Goal: Task Accomplishment & Management: Manage account settings

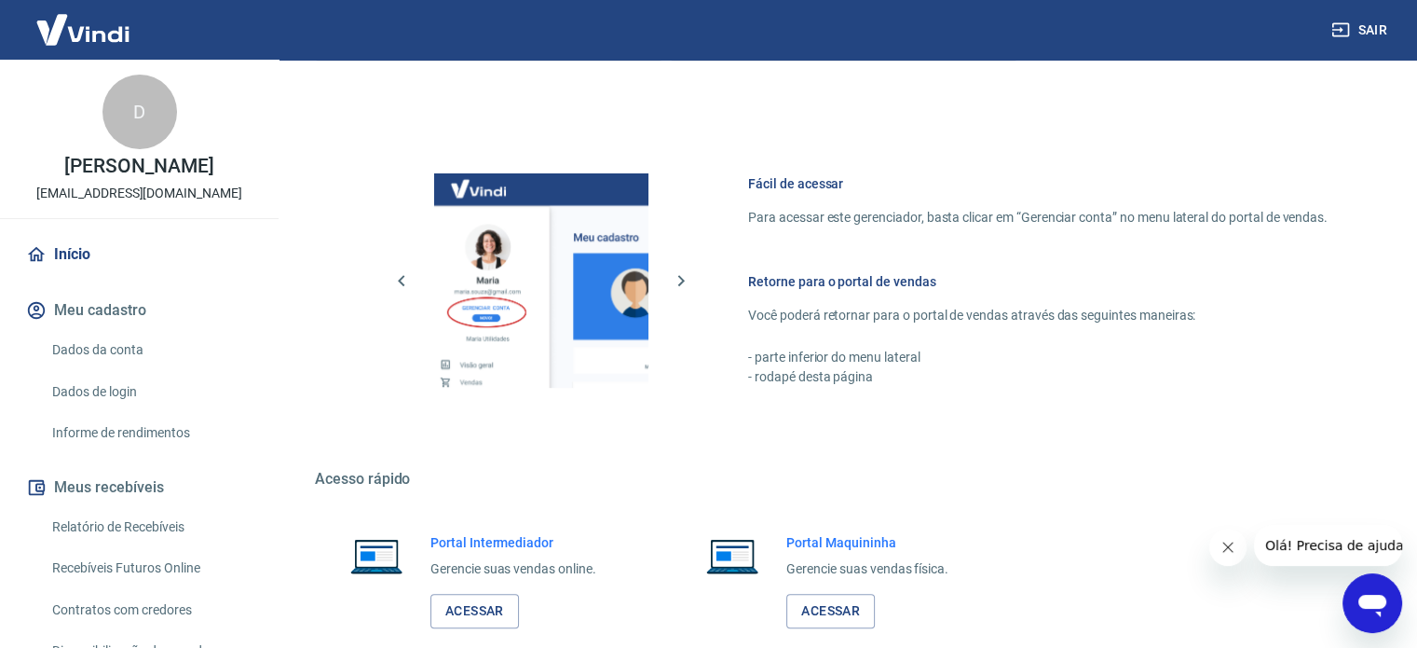
scroll to position [823, 0]
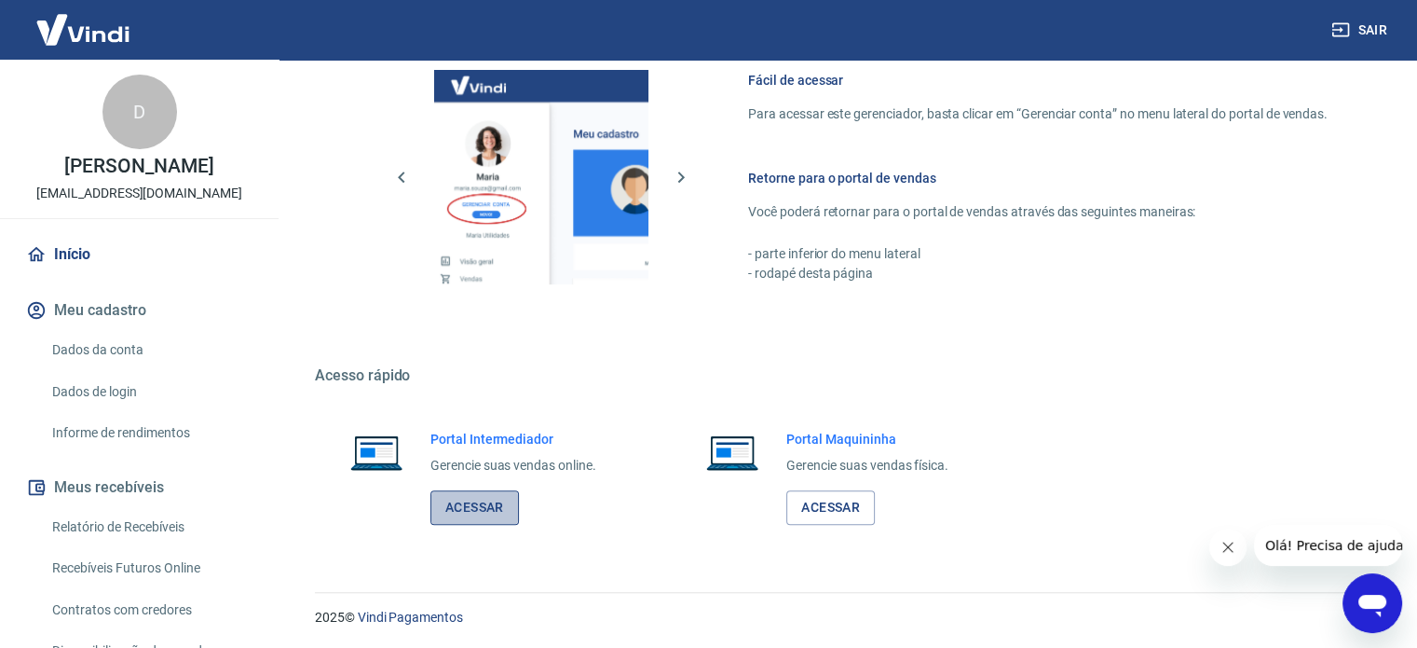
click at [480, 512] on link "Acessar" at bounding box center [474, 507] width 89 height 34
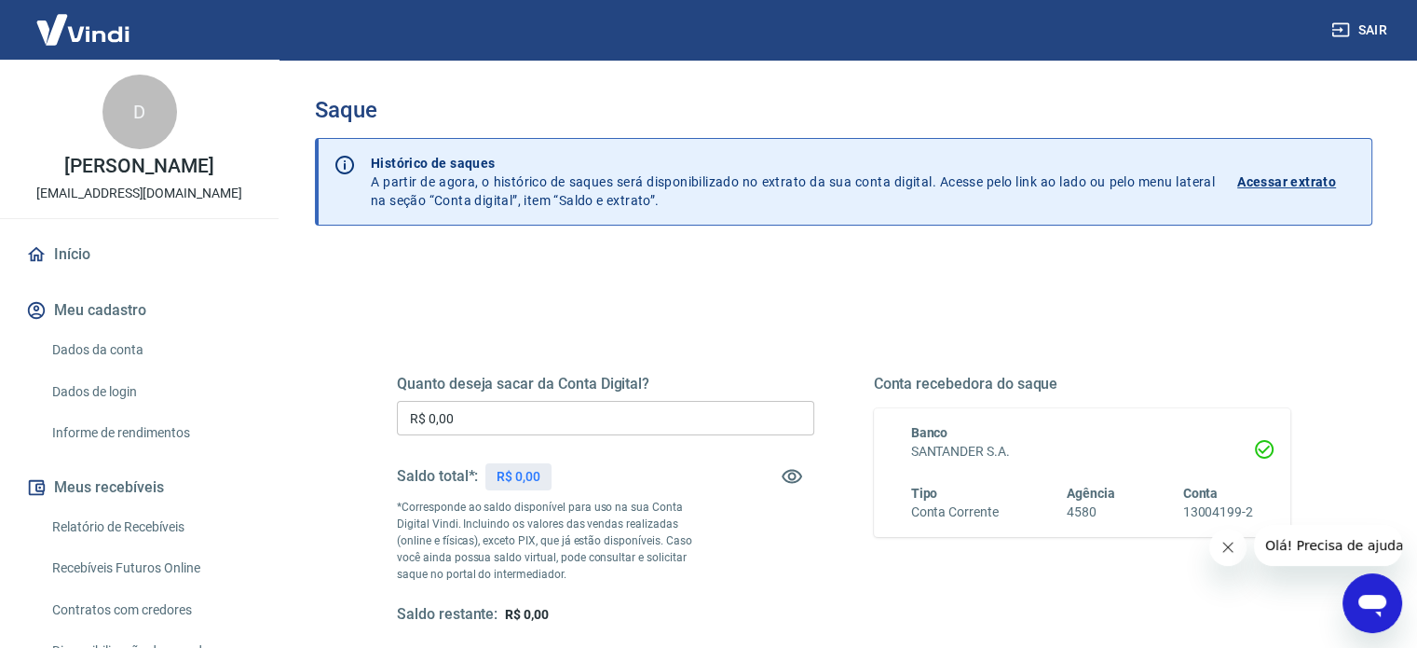
click at [1224, 548] on icon "Fechar mensagem da empresa" at bounding box center [1228, 547] width 15 height 15
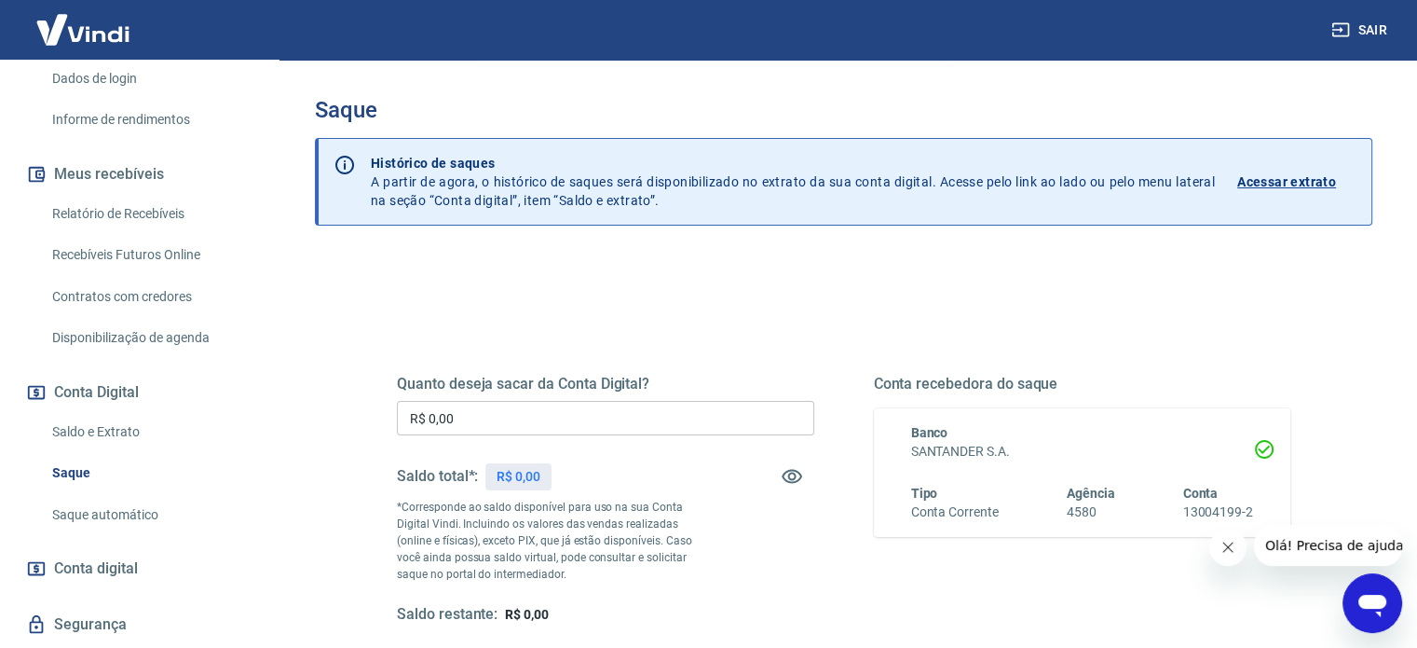
scroll to position [354, 0]
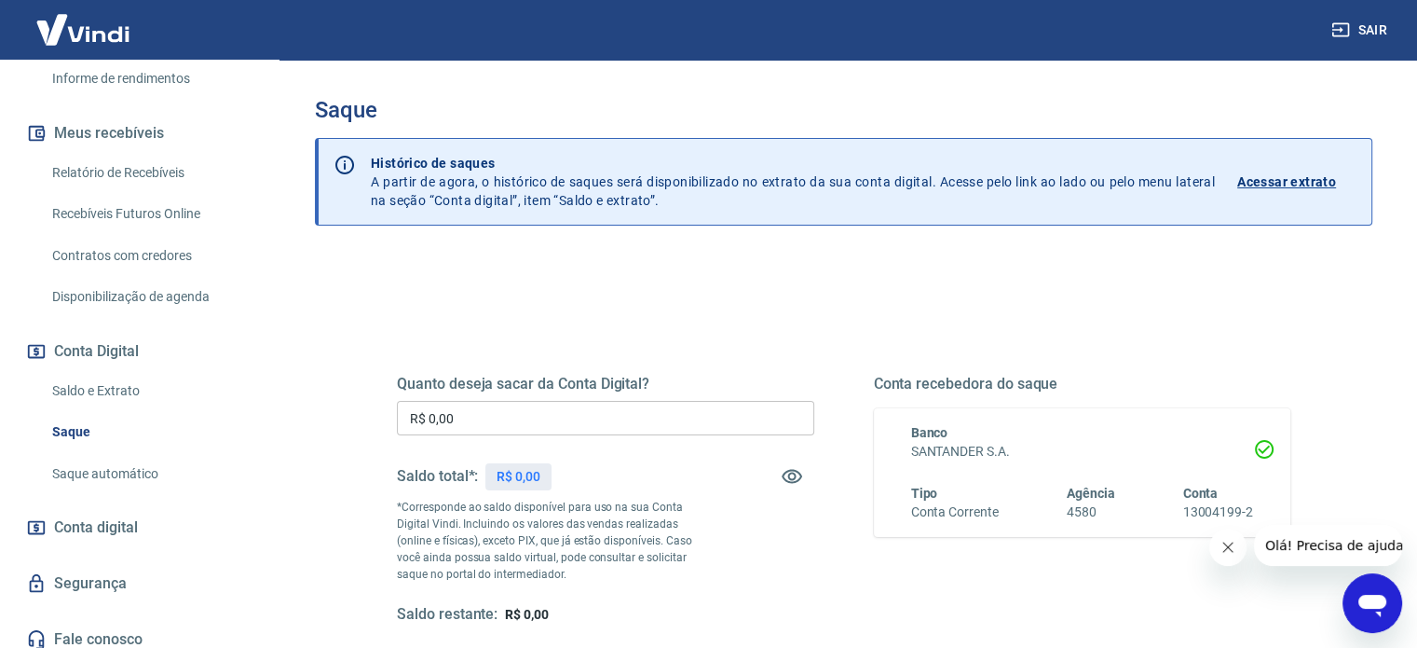
click at [78, 391] on link "Saldo e Extrato" at bounding box center [151, 391] width 212 height 38
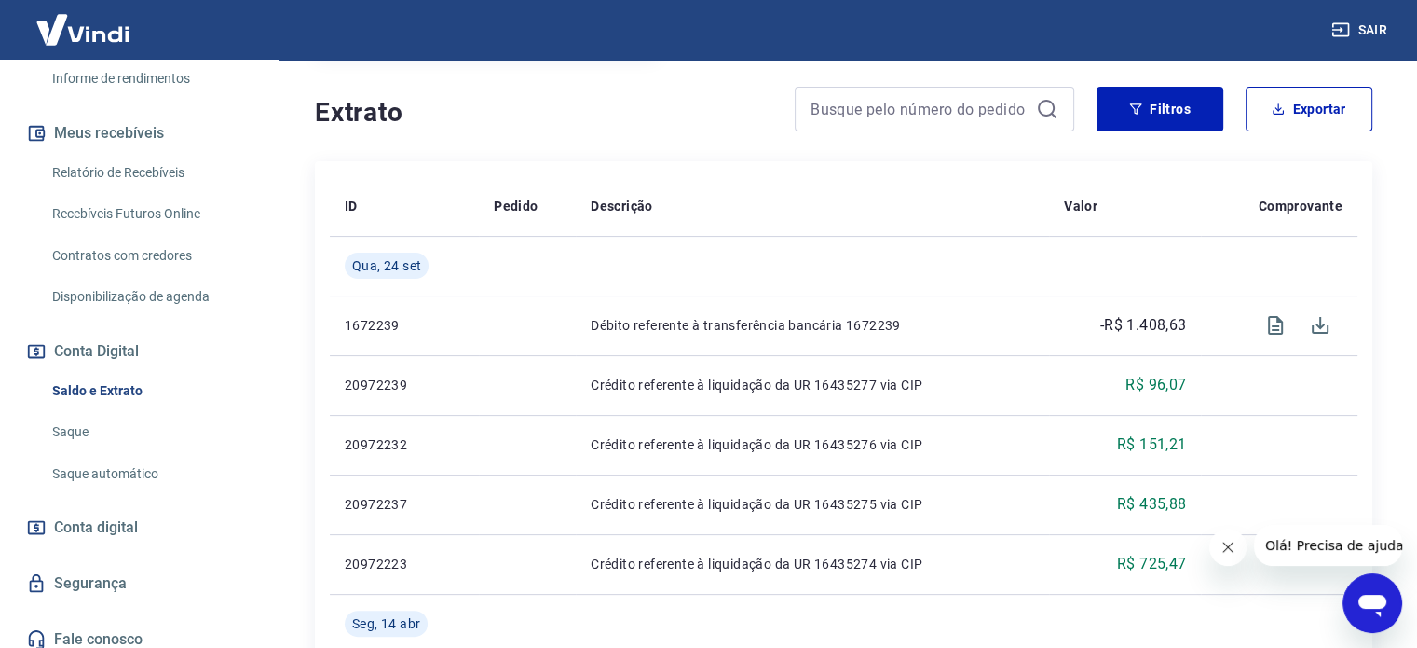
scroll to position [373, 0]
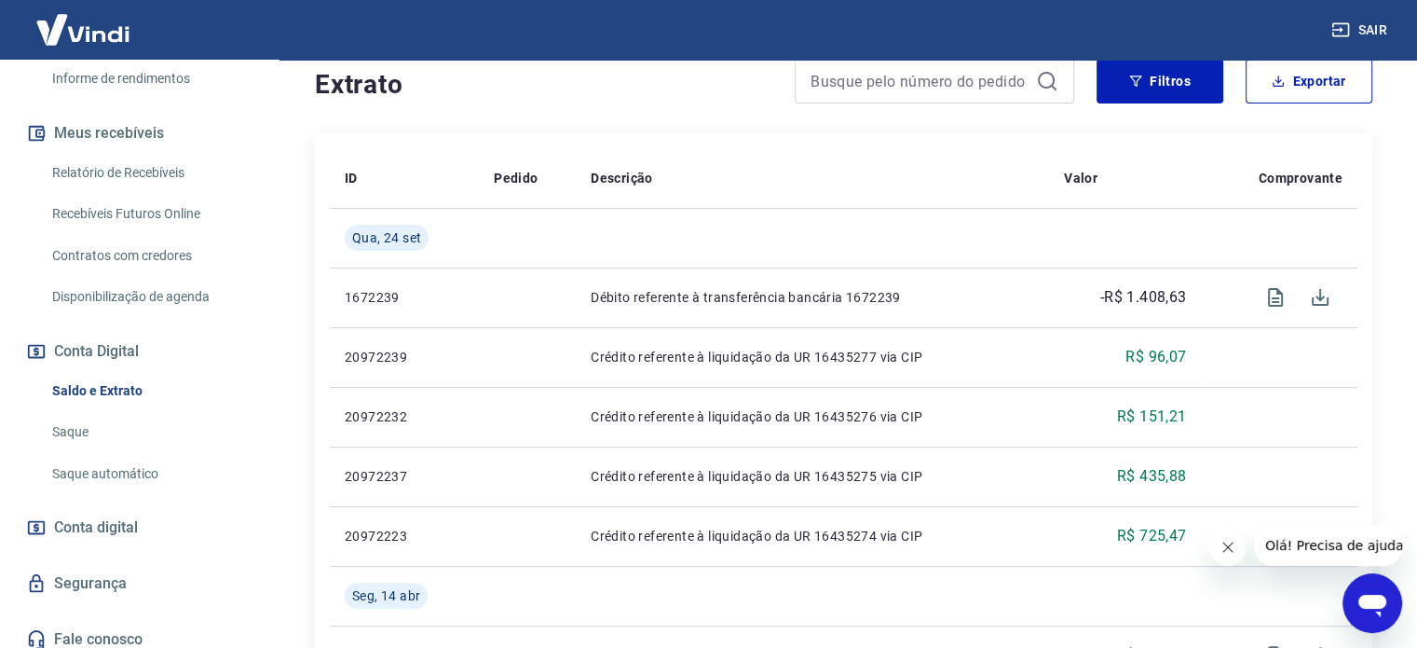
click at [1216, 546] on button "Fechar mensagem da empresa" at bounding box center [1227, 546] width 37 height 37
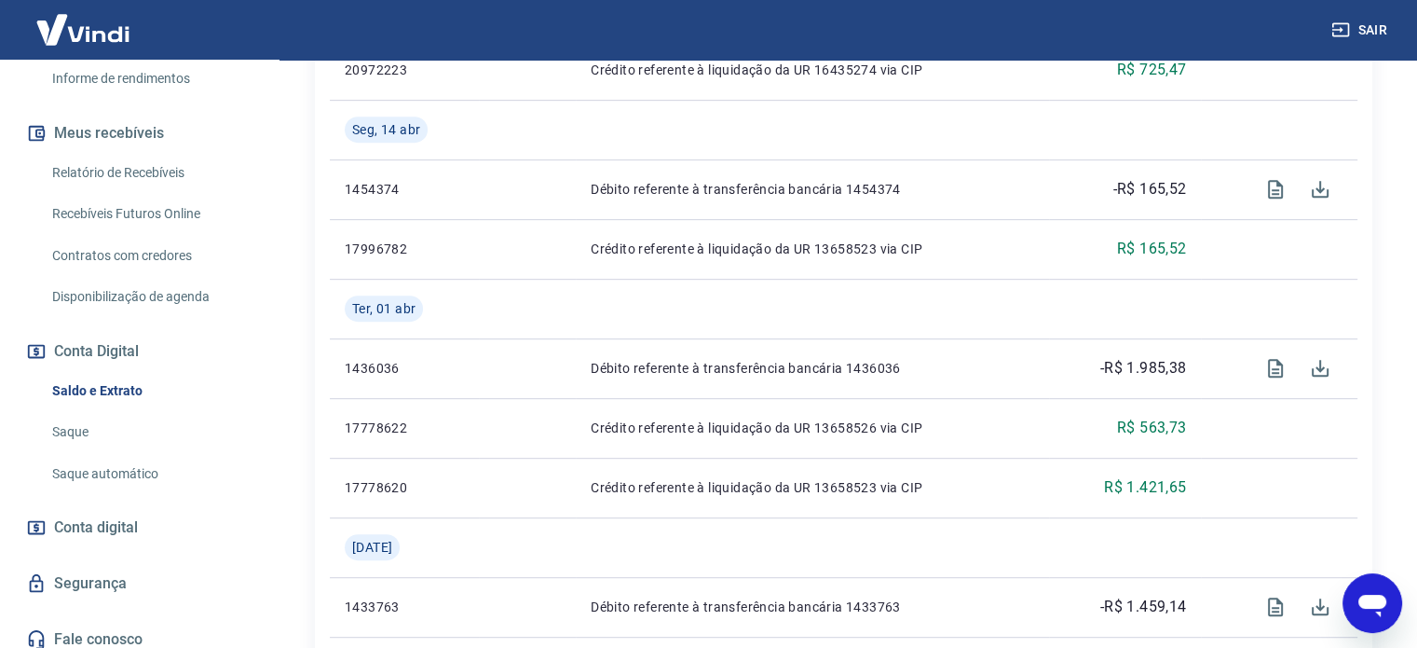
scroll to position [93, 0]
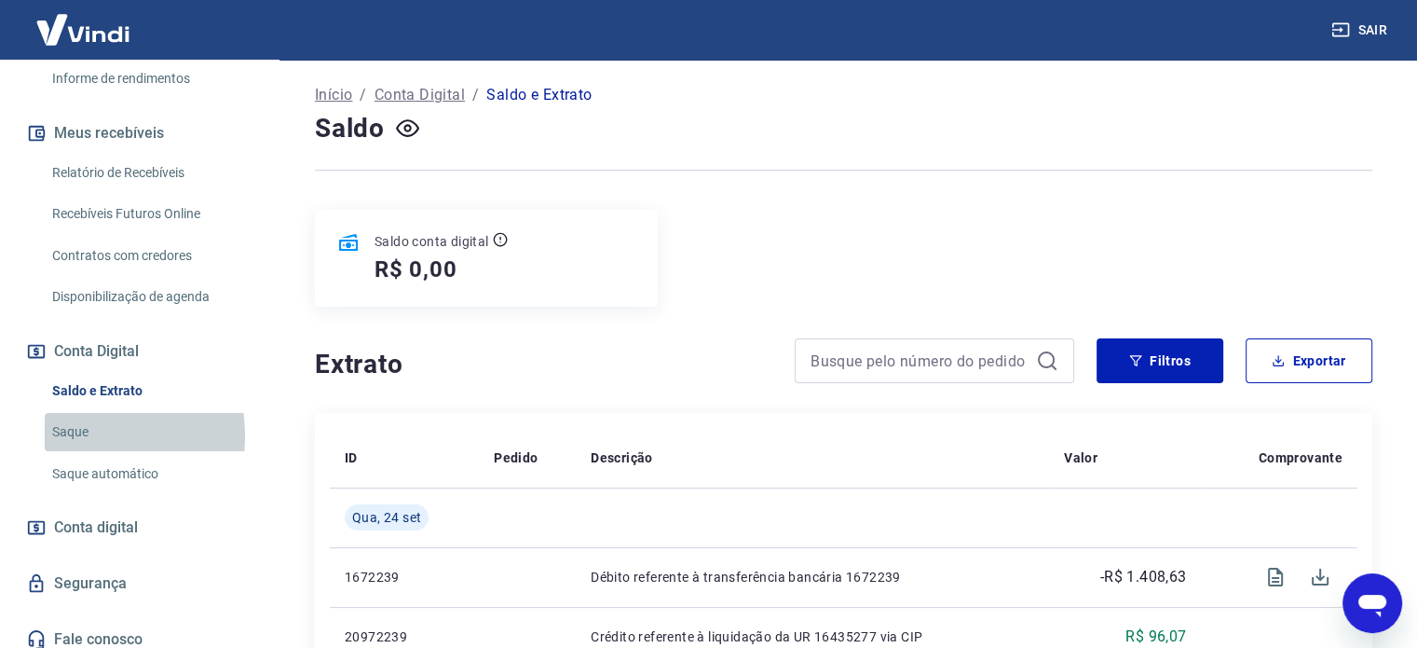
click at [73, 435] on link "Saque" at bounding box center [151, 432] width 212 height 38
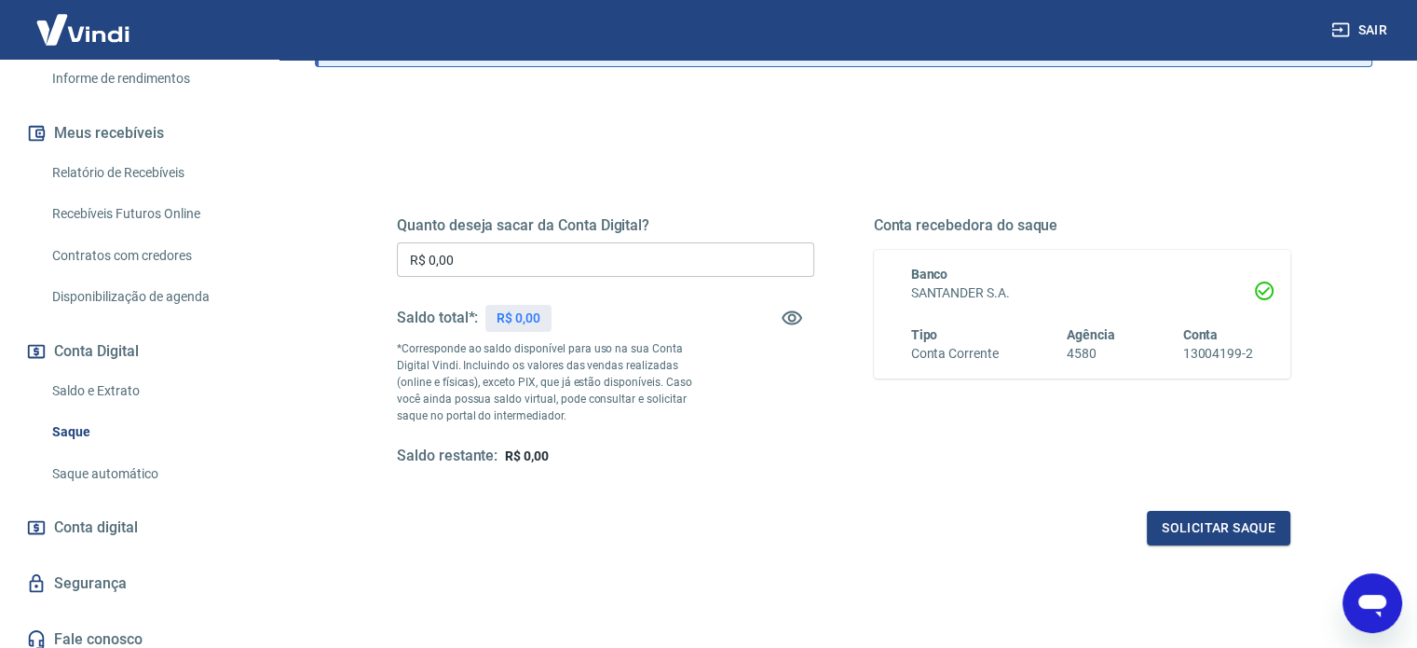
scroll to position [179, 0]
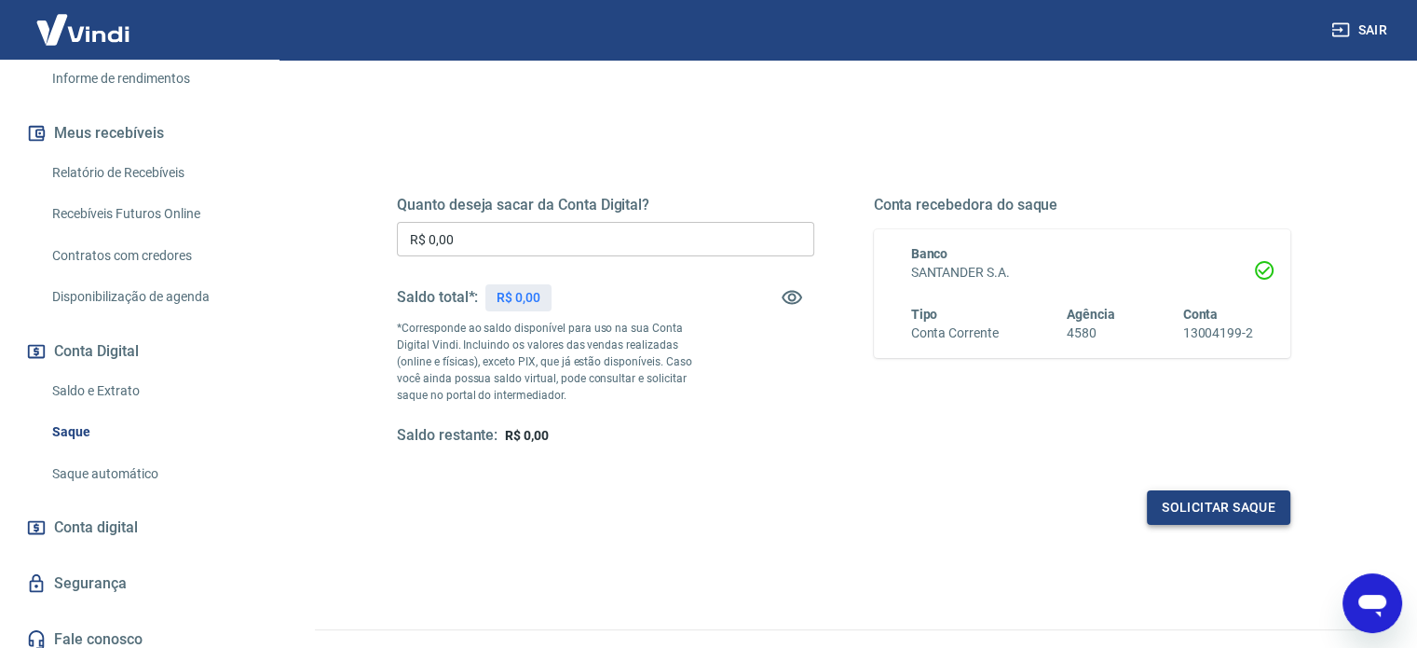
click at [1211, 516] on button "Solicitar saque" at bounding box center [1218, 507] width 143 height 34
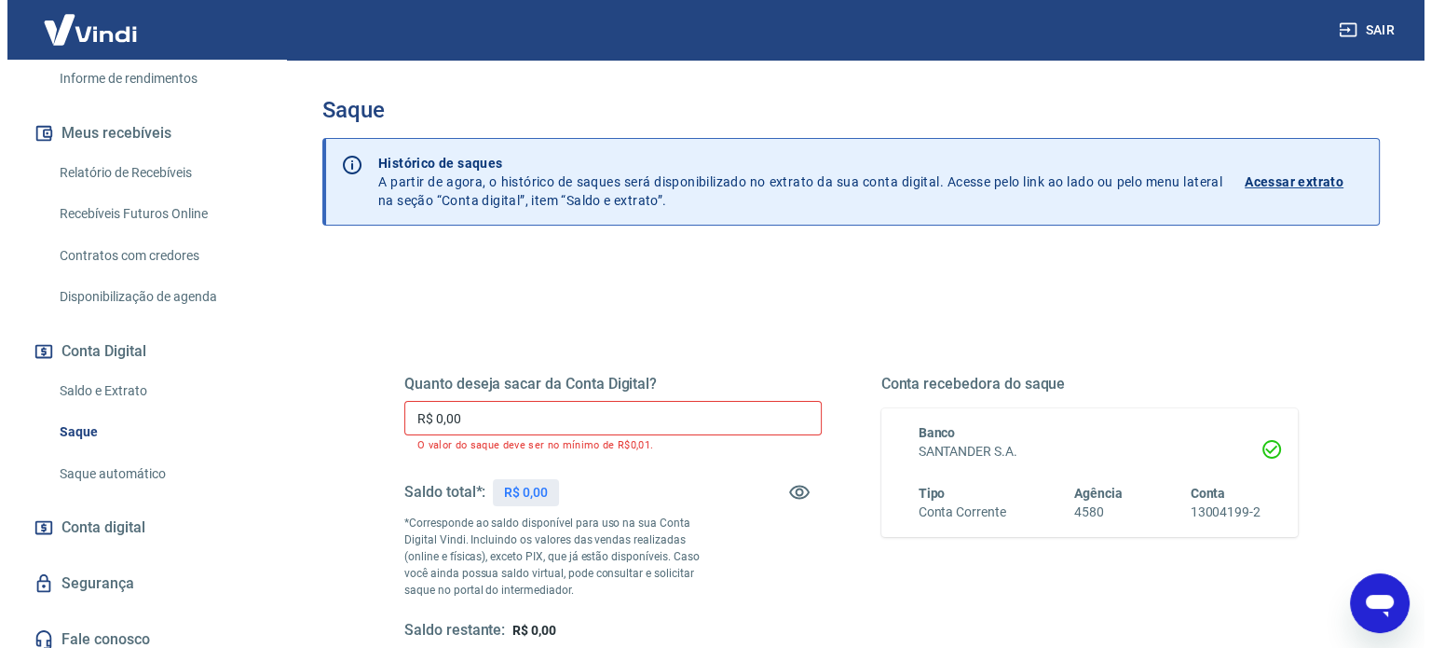
scroll to position [365, 0]
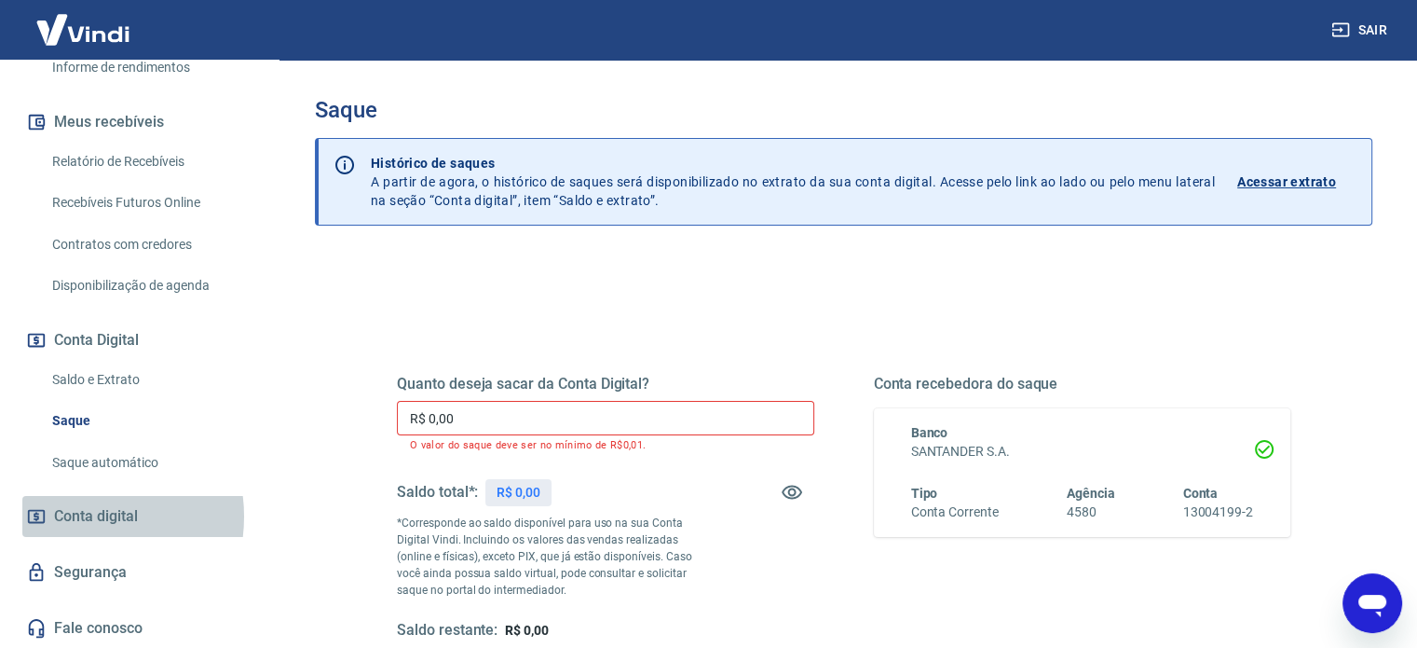
click at [76, 515] on span "Conta digital" at bounding box center [96, 516] width 84 height 26
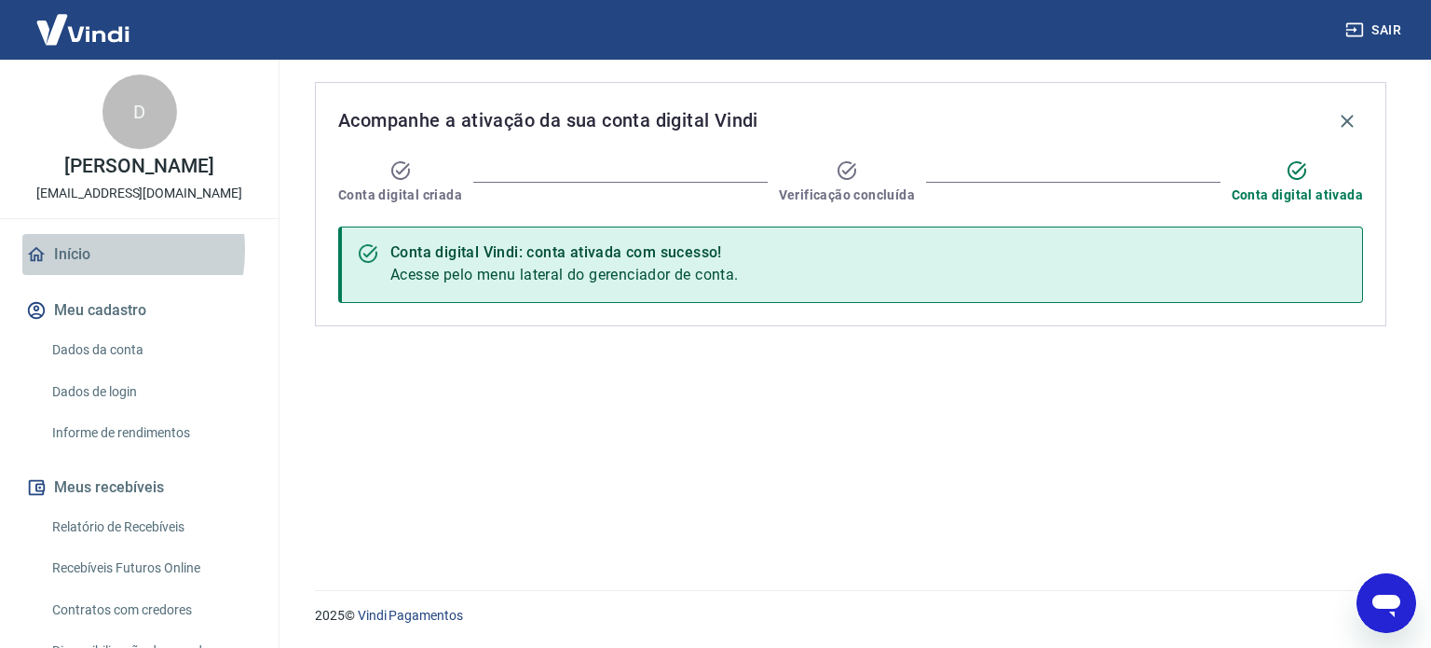
click at [75, 250] on link "Início" at bounding box center [139, 254] width 234 height 41
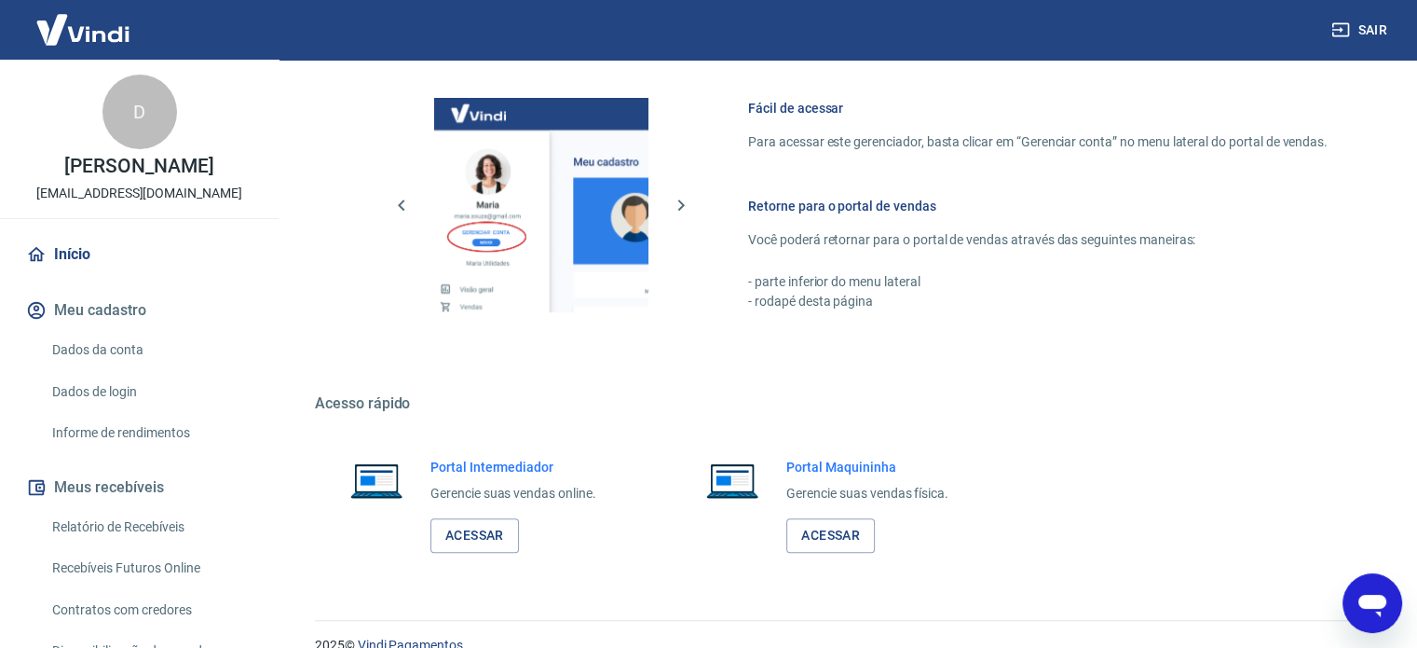
scroll to position [823, 0]
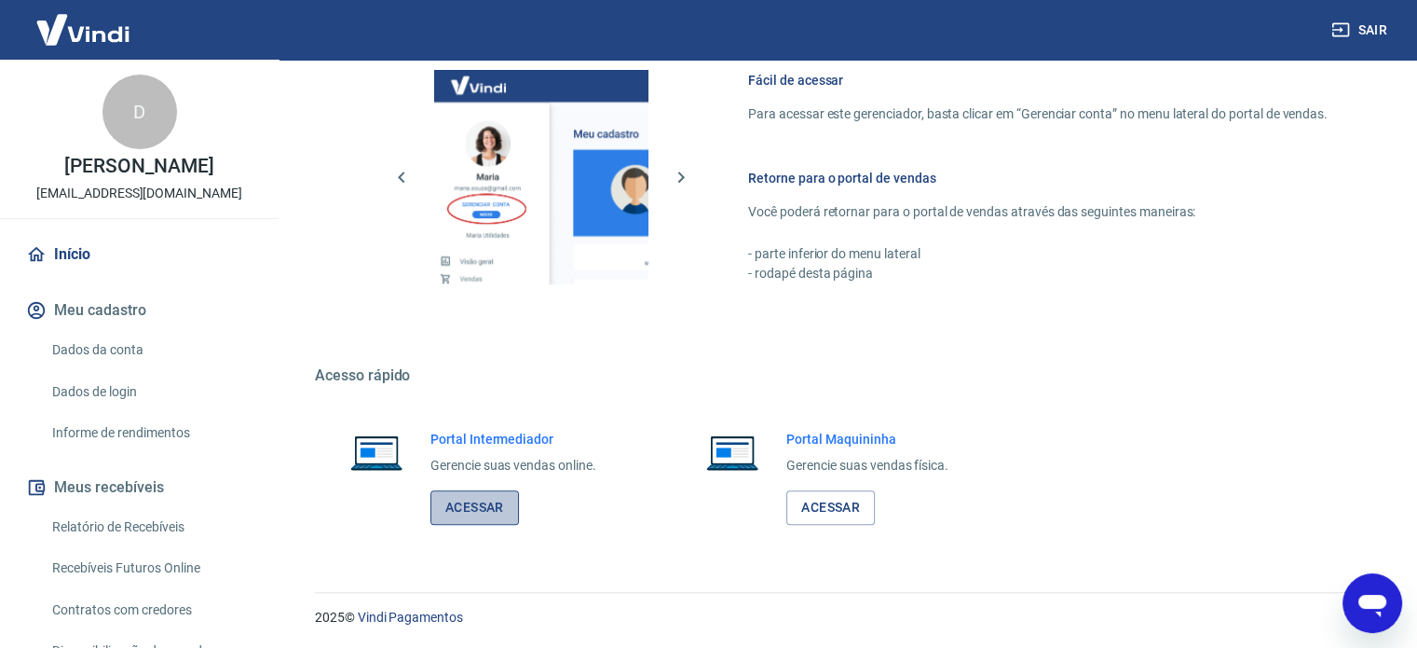
click at [499, 513] on link "Acessar" at bounding box center [474, 507] width 89 height 34
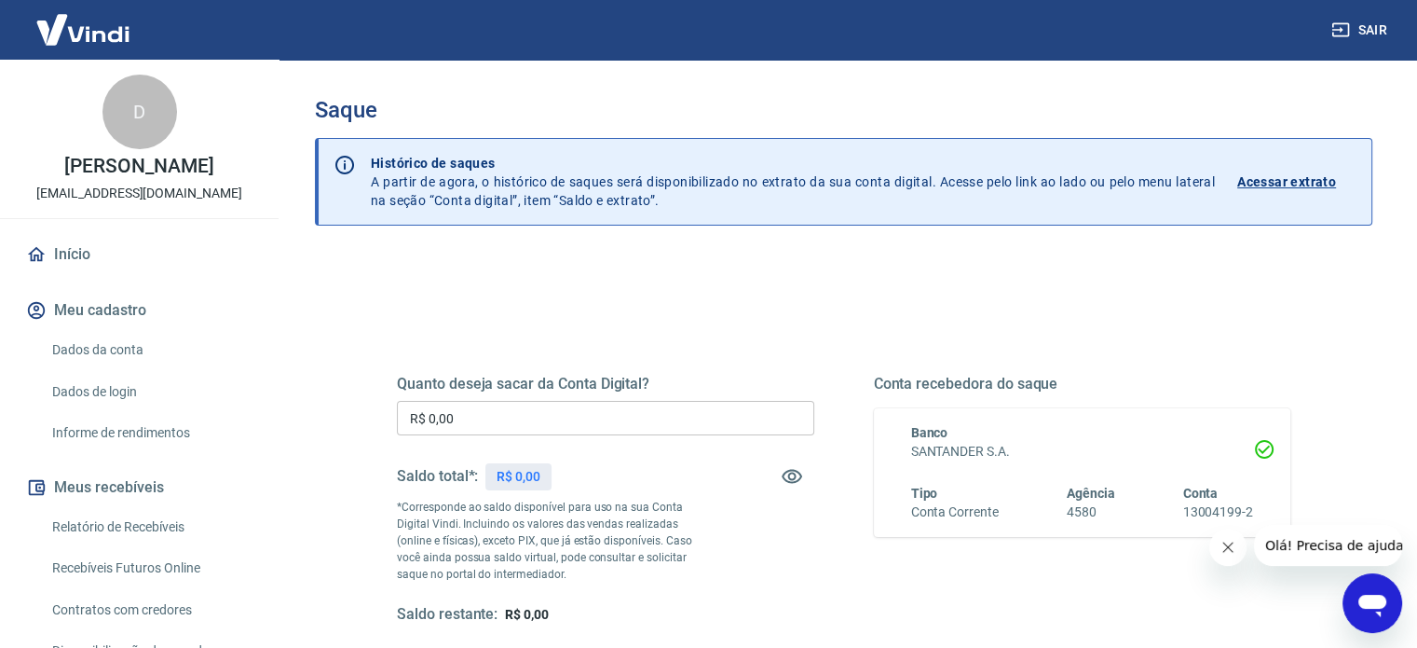
click at [1227, 553] on icon "Fechar mensagem da empresa" at bounding box center [1228, 547] width 15 height 15
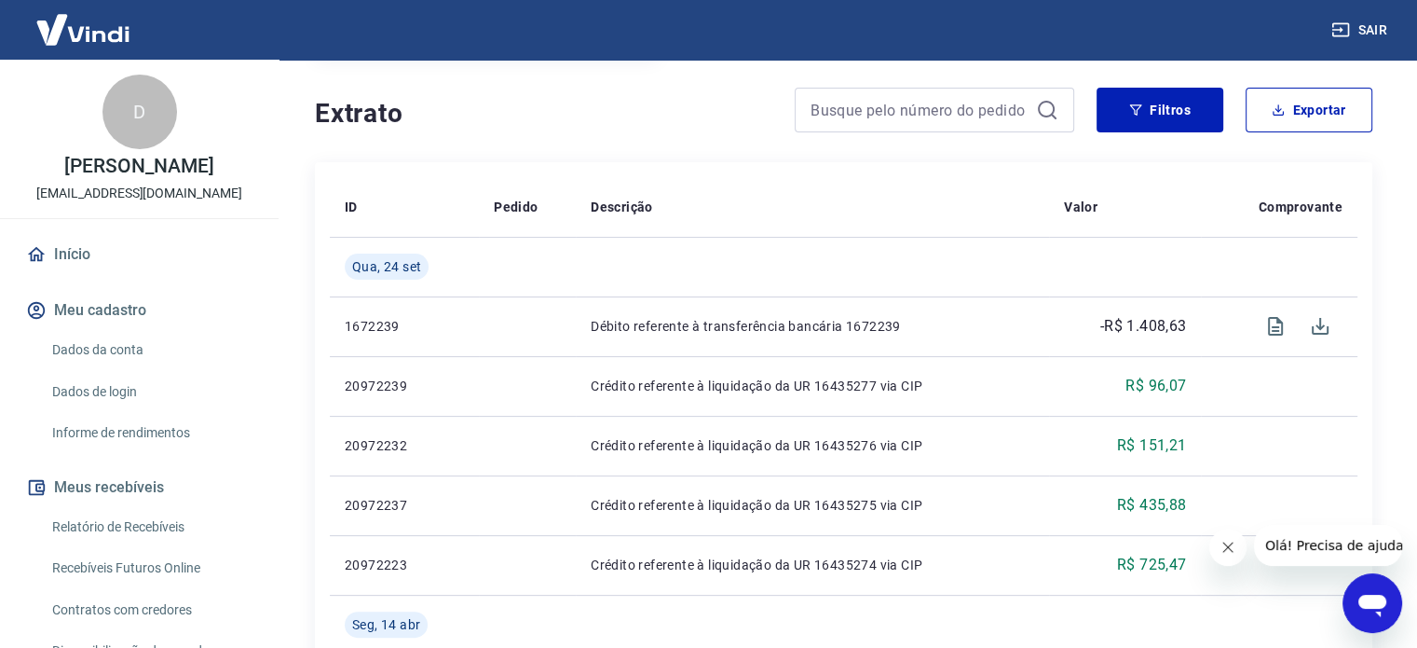
scroll to position [373, 0]
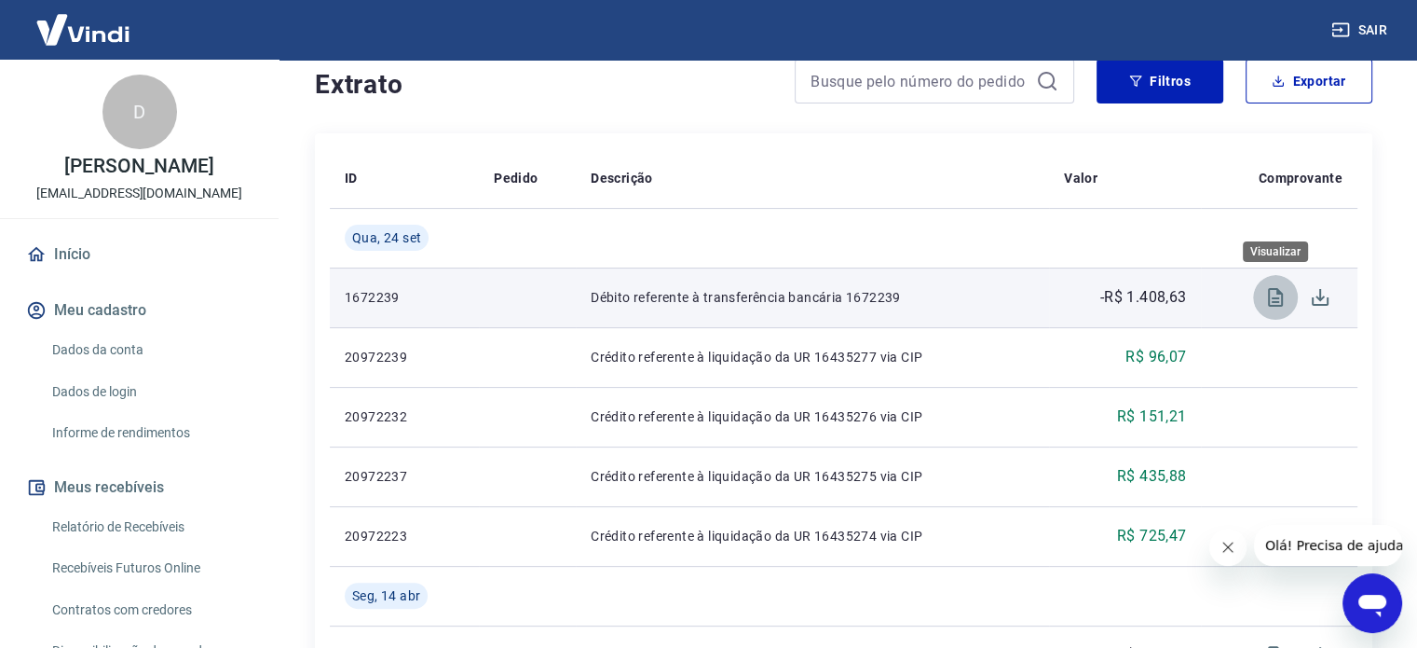
click at [1275, 301] on icon "Visualizar" at bounding box center [1275, 297] width 22 height 22
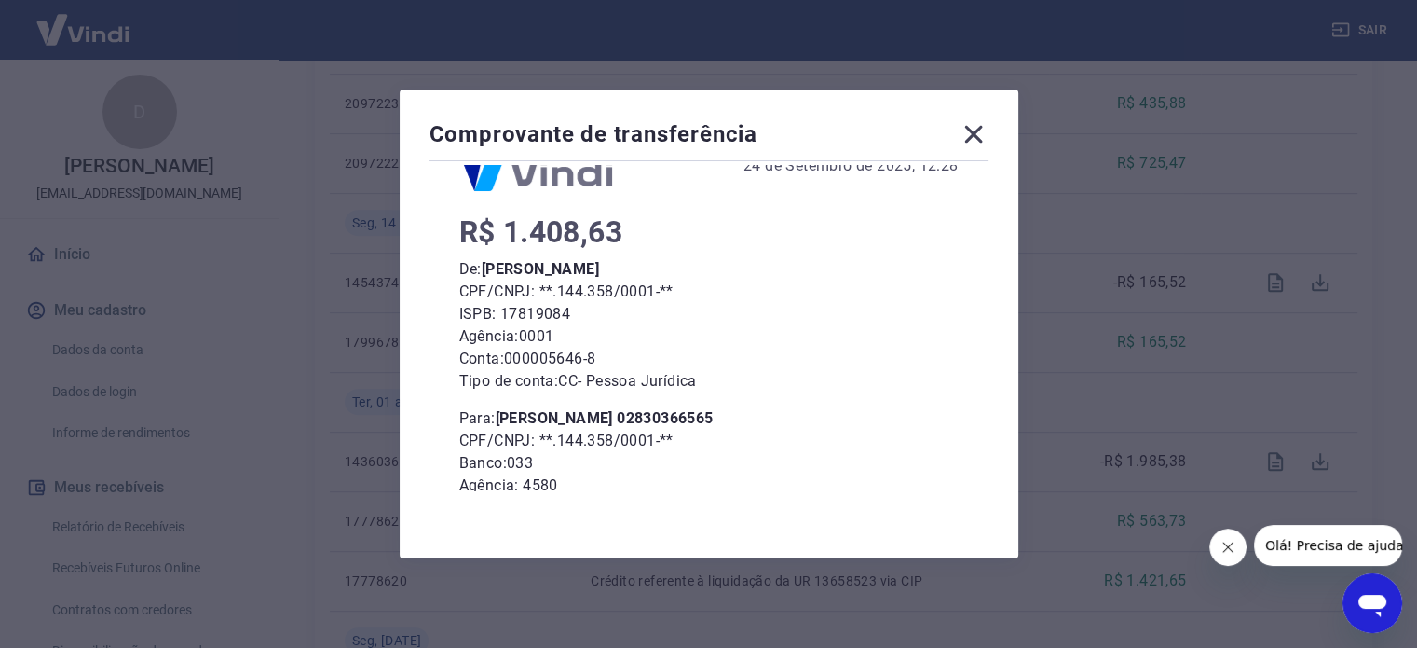
scroll to position [0, 0]
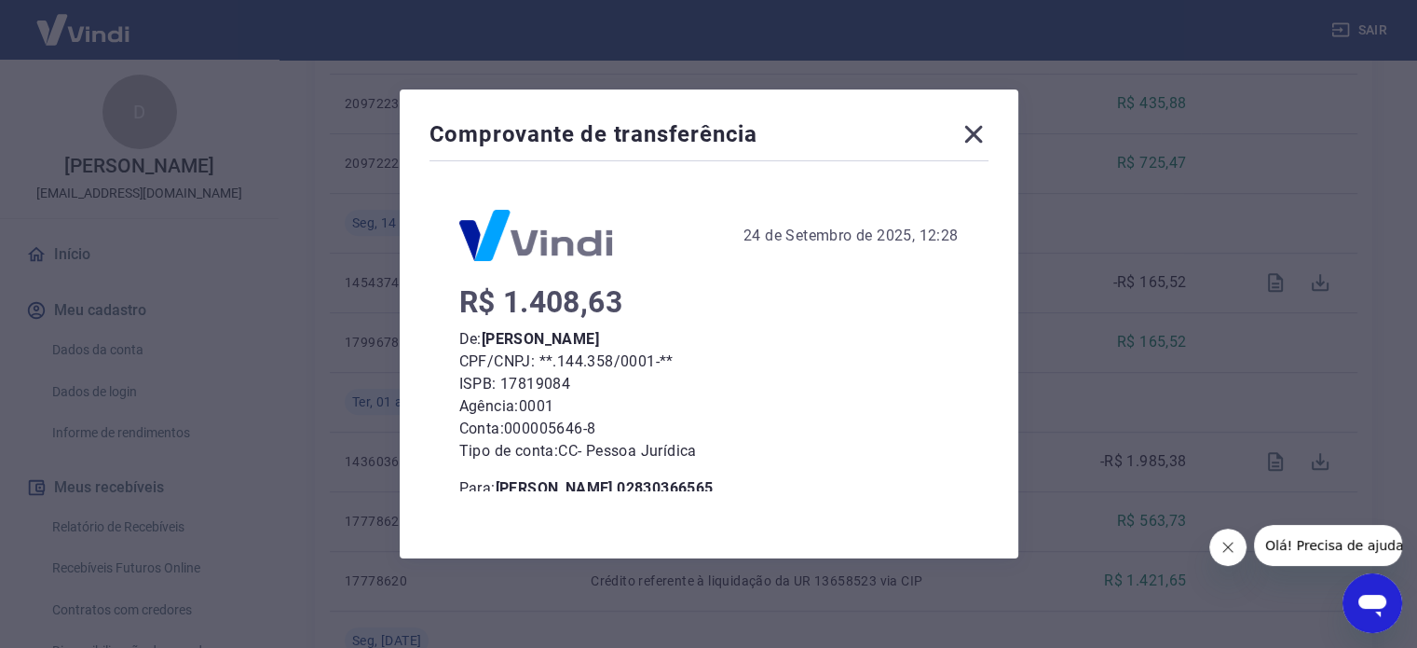
click at [980, 136] on icon at bounding box center [973, 135] width 18 height 18
